Goal: Task Accomplishment & Management: Use online tool/utility

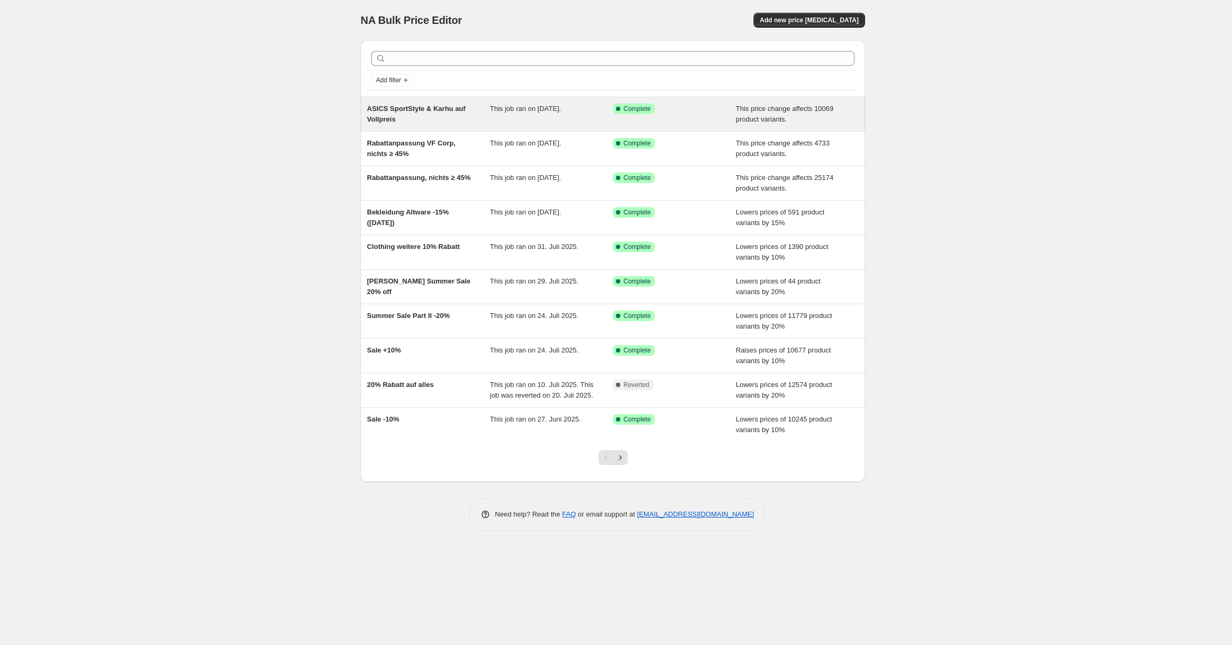
click at [547, 127] on div "ASICS SportStyle & Karhu auf Vollpreis This job ran on [DATE]. Success Complete…" at bounding box center [613, 114] width 504 height 34
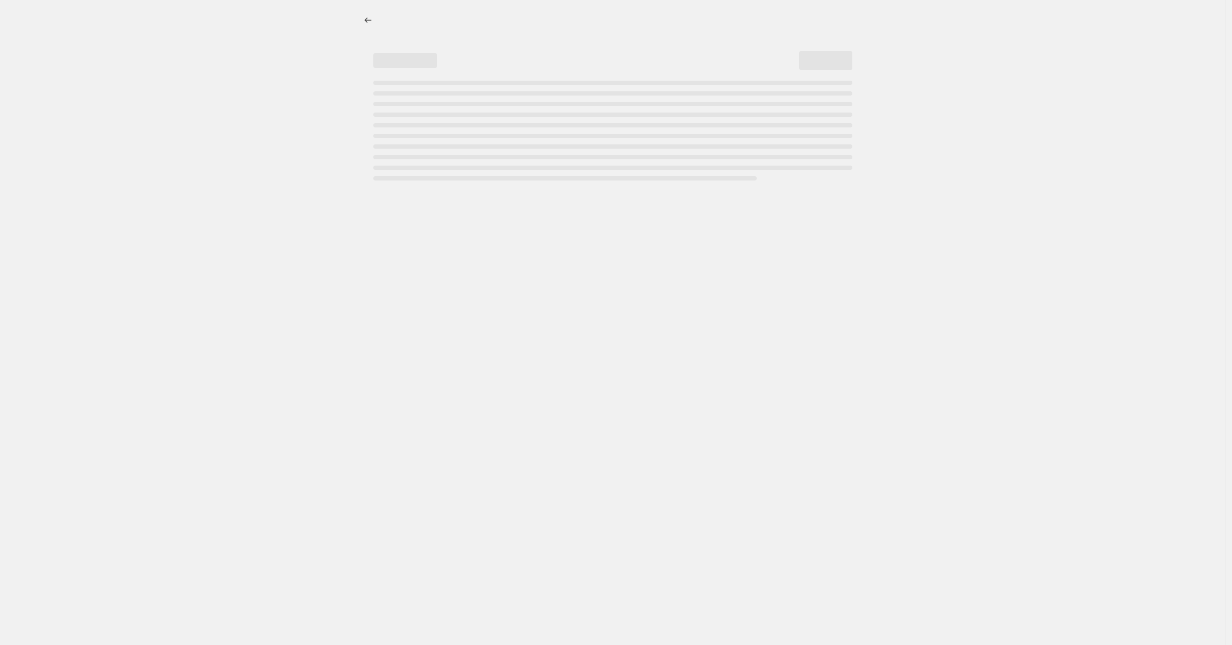
select select "ecap"
select select "no_change"
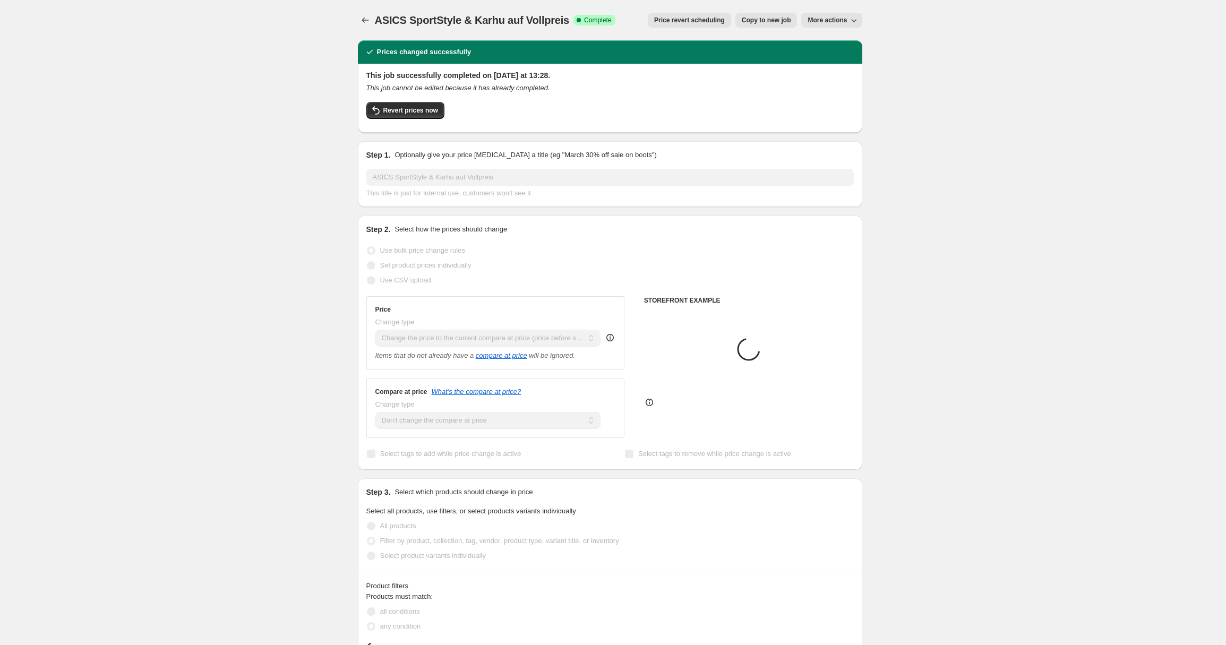
select select "vendor"
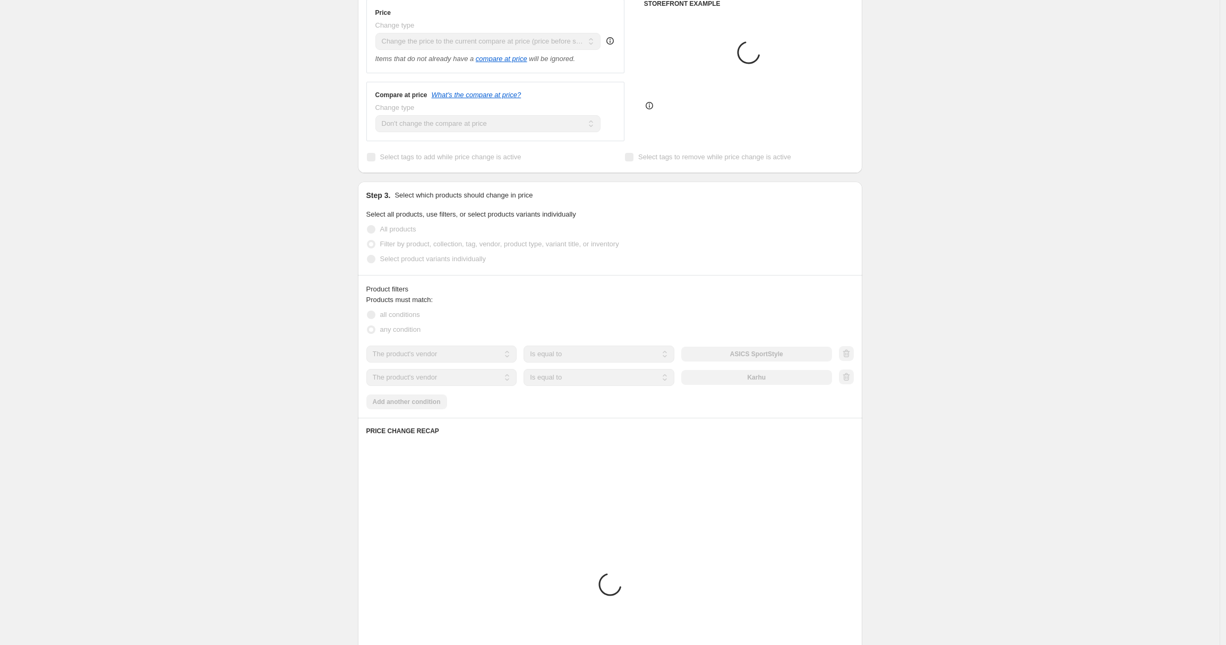
scroll to position [519, 0]
